Goal: Task Accomplishment & Management: Use online tool/utility

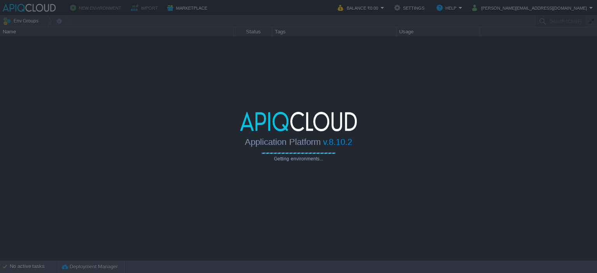
type input "Search (Ctrl+F)"
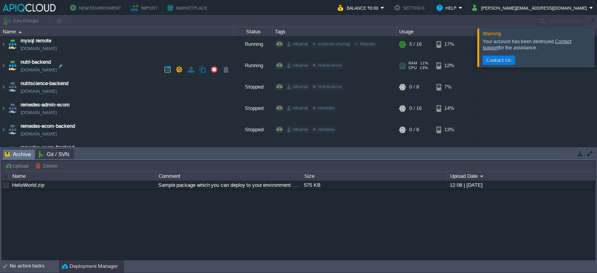
scroll to position [273, 0]
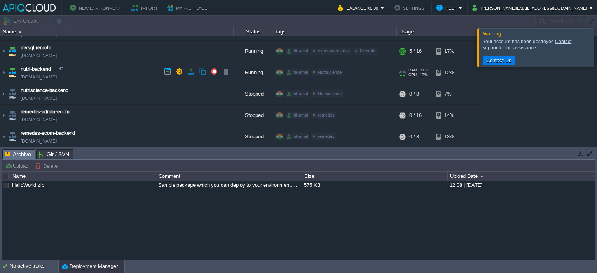
click at [134, 75] on td "nutri-backend [DOMAIN_NAME]" at bounding box center [116, 72] width 233 height 21
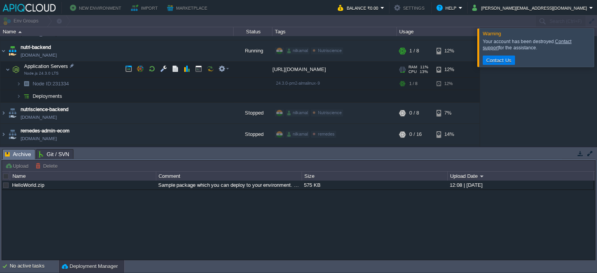
scroll to position [295, 0]
click at [41, 97] on span "Deployments" at bounding box center [47, 96] width 31 height 7
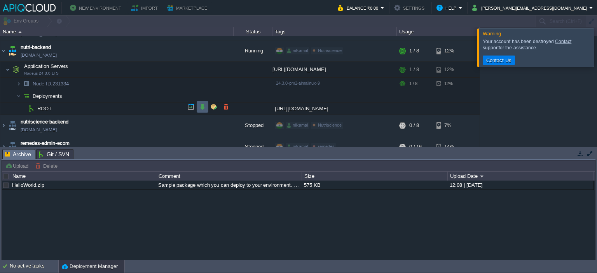
click at [203, 108] on button "button" at bounding box center [202, 106] width 7 height 7
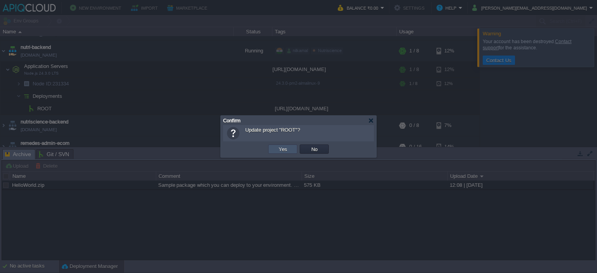
click at [285, 147] on button "Yes" at bounding box center [282, 149] width 13 height 7
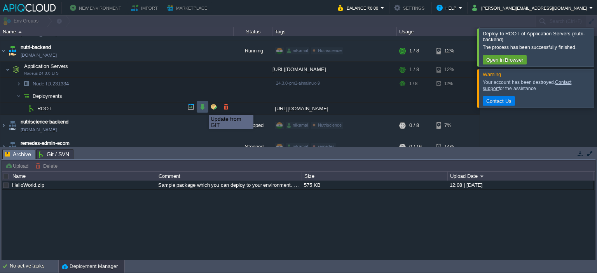
click at [203, 108] on button "button" at bounding box center [202, 106] width 7 height 7
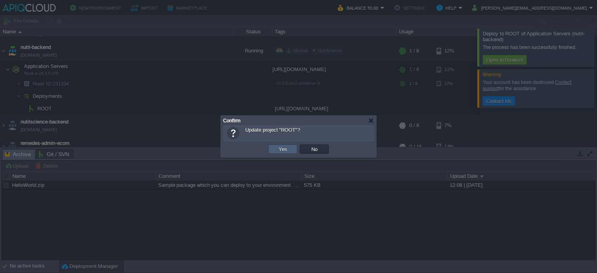
click at [286, 149] on button "Yes" at bounding box center [282, 149] width 13 height 7
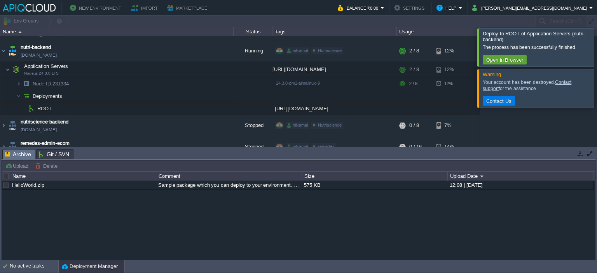
scroll to position [0, 0]
click at [208, 108] on td at bounding box center [203, 107] width 12 height 12
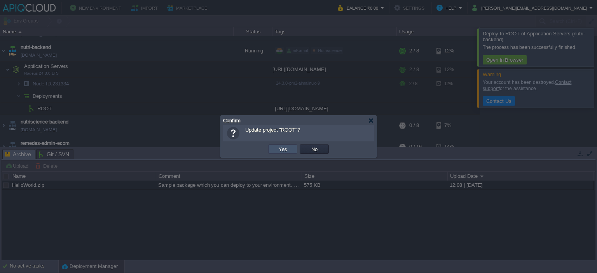
click at [283, 148] on button "Yes" at bounding box center [282, 149] width 13 height 7
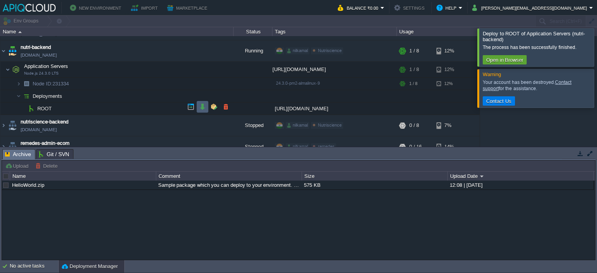
click at [205, 107] on button "button" at bounding box center [202, 106] width 7 height 7
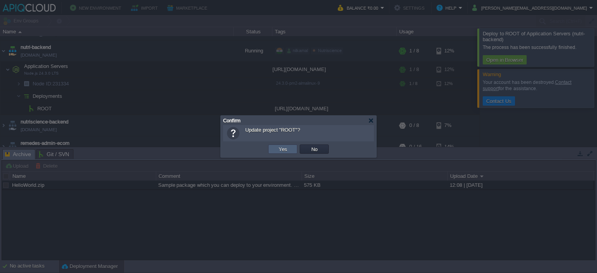
click at [276, 146] on td "Yes" at bounding box center [282, 149] width 29 height 9
